Goal: Task Accomplishment & Management: Complete application form

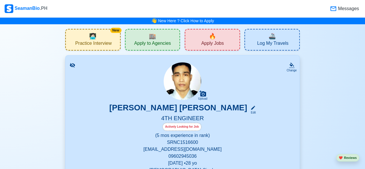
click at [207, 39] on div "🔥 Apply Jobs" at bounding box center [211, 40] width 55 height 22
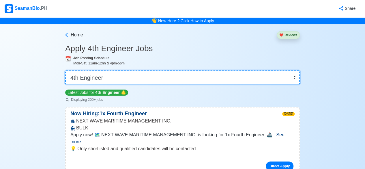
click at [292, 75] on select "👉 Select Rank or Position Master Chief Officer 2nd Officer 3rd Officer Junior O…" at bounding box center [182, 77] width 234 height 14
click at [66, 70] on select "👉 Select Rank or Position Master Chief Officer 2nd Officer 3rd Officer Junior O…" at bounding box center [182, 77] width 234 height 14
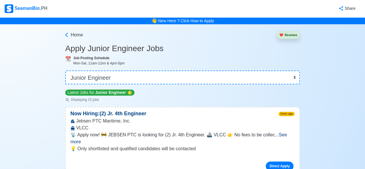
click at [214, 20] on div "👋 New Here ? Click How to Apply" at bounding box center [182, 20] width 365 height 7
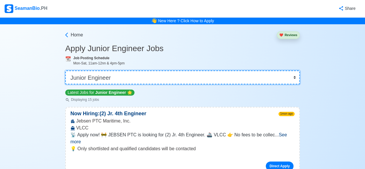
click at [293, 78] on select "👉 Select Rank or Position Master Chief Officer 2nd Officer 3rd Officer Junior O…" at bounding box center [182, 77] width 234 height 14
select select "4th Engineer"
click at [66, 70] on select "👉 Select Rank or Position Master Chief Officer 2nd Officer 3rd Officer Junior O…" at bounding box center [182, 77] width 234 height 14
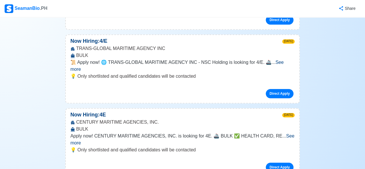
scroll to position [213, 0]
click at [281, 59] on span "See more" at bounding box center [176, 65] width 213 height 12
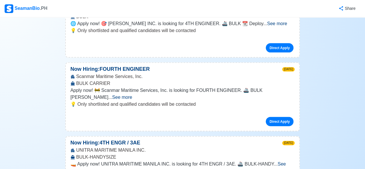
scroll to position [586, 0]
